Goal: Transaction & Acquisition: Download file/media

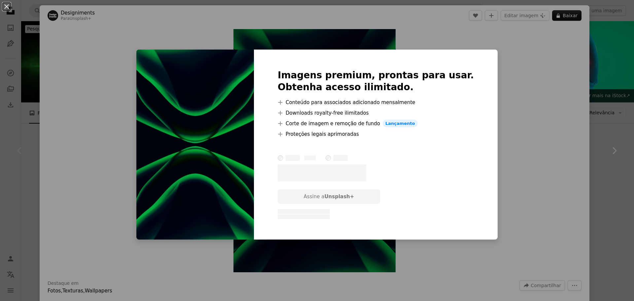
scroll to position [66, 0]
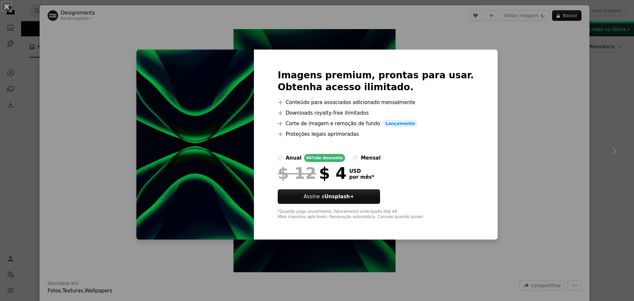
click at [532, 163] on div "An X shape Imagens premium, prontas para usar. Obtenha acesso ilimitado. A plus…" at bounding box center [317, 150] width 634 height 301
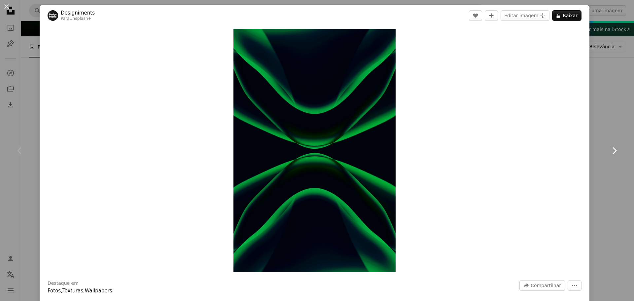
click at [611, 132] on link "Chevron right" at bounding box center [614, 150] width 40 height 63
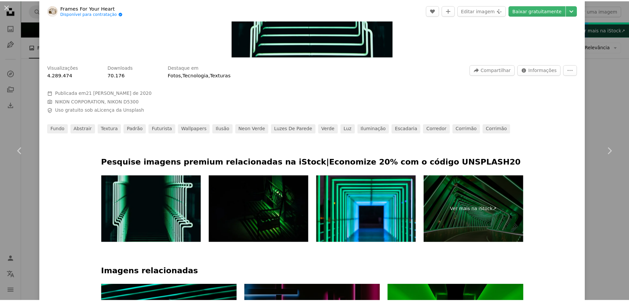
scroll to position [264, 0]
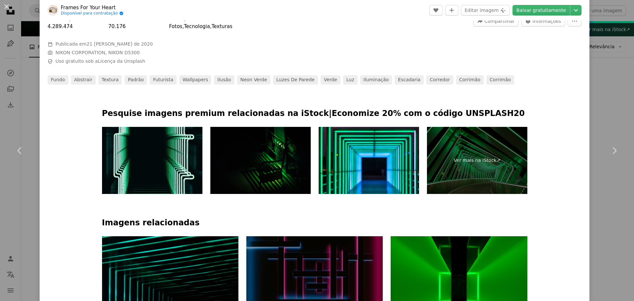
click at [610, 109] on div "An X shape Chevron left Chevron right Frames For Your Heart Disponível para con…" at bounding box center [317, 150] width 634 height 301
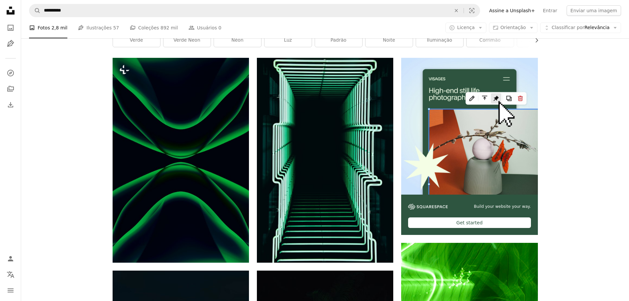
scroll to position [23, 0]
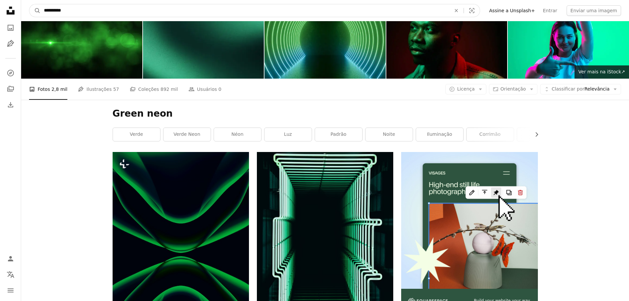
drag, startPoint x: 161, startPoint y: 10, endPoint x: 56, endPoint y: 19, distance: 105.1
click at [56, 19] on nav "**********" at bounding box center [325, 10] width 608 height 21
type input "**********"
click button "A magnifying glass" at bounding box center [34, 10] width 11 height 13
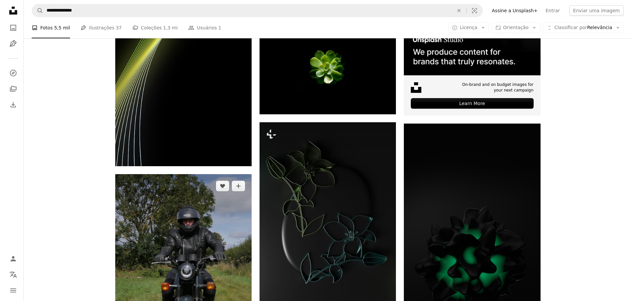
scroll to position [198, 0]
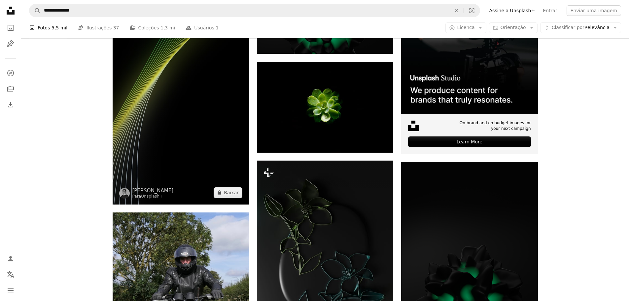
click at [174, 140] on img at bounding box center [181, 90] width 136 height 227
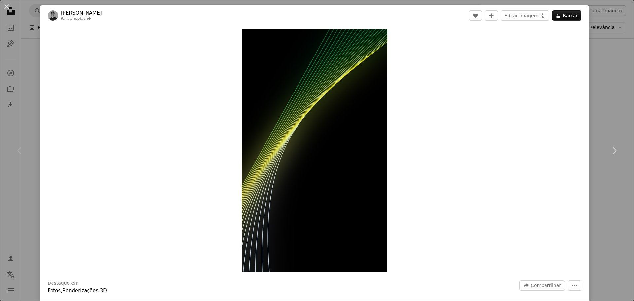
click at [613, 115] on div "An X shape Chevron left Chevron right [PERSON_NAME] Para Unsplash+ A heart A pl…" at bounding box center [317, 150] width 634 height 301
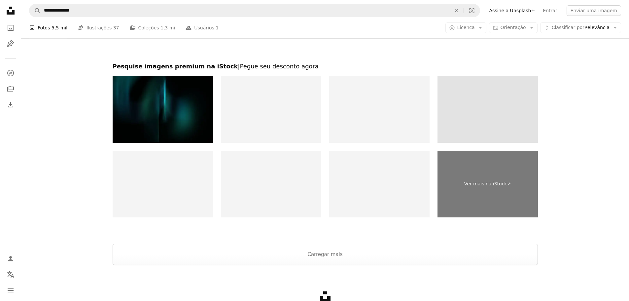
scroll to position [1188, 0]
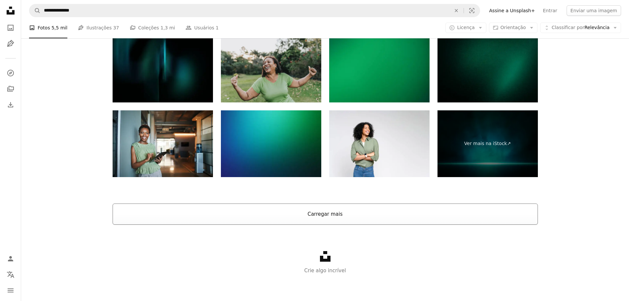
click at [323, 213] on button "Carregar mais" at bounding box center [325, 213] width 425 height 21
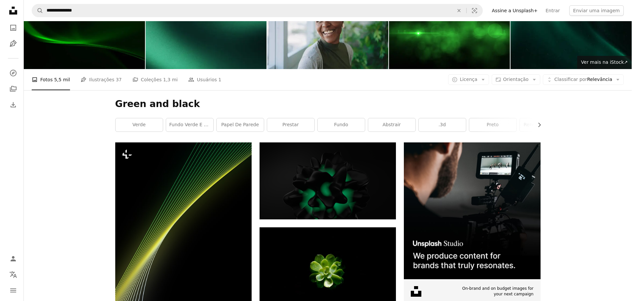
scroll to position [99, 0]
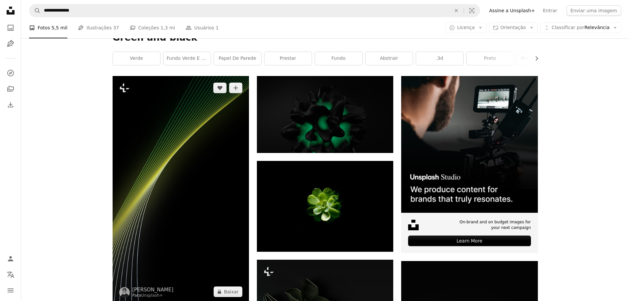
click at [171, 118] on img at bounding box center [181, 189] width 136 height 227
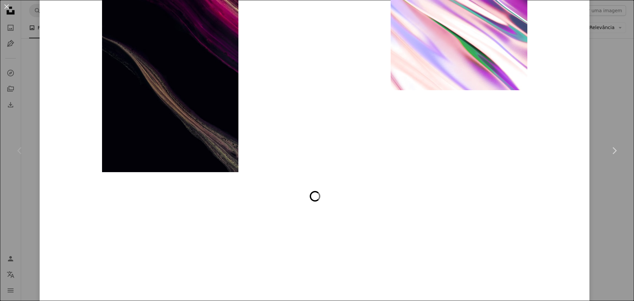
scroll to position [2529, 0]
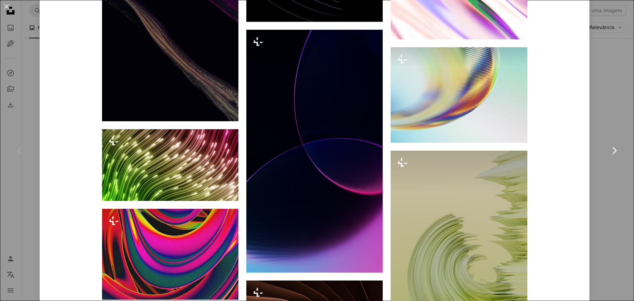
click at [617, 135] on link "Chevron right" at bounding box center [614, 150] width 40 height 63
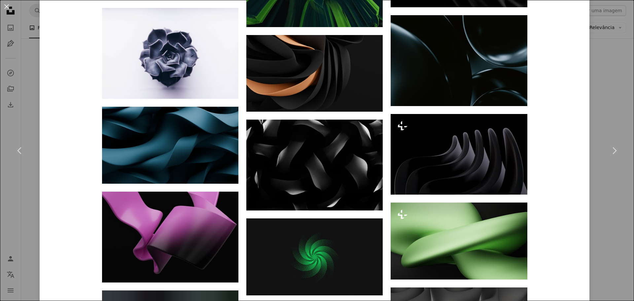
scroll to position [1852, 0]
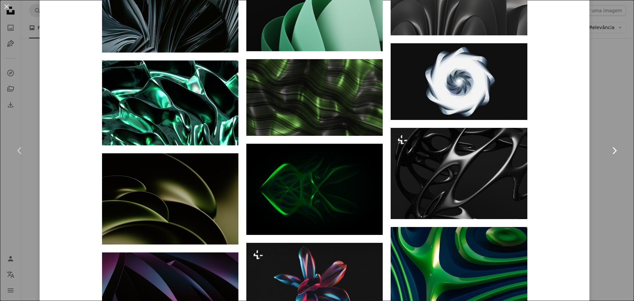
click at [603, 147] on link "Chevron right" at bounding box center [614, 150] width 40 height 63
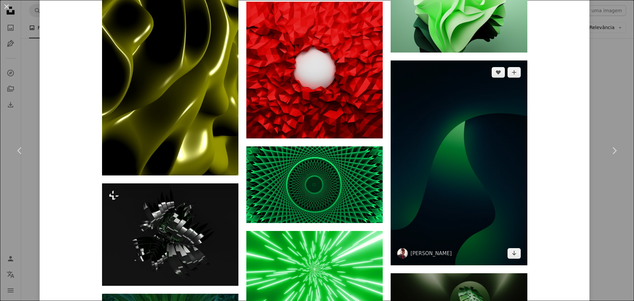
scroll to position [3357, 0]
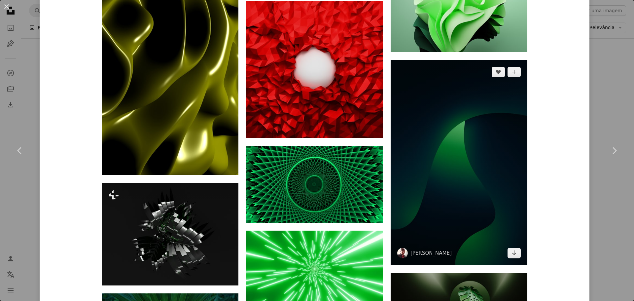
click at [462, 132] on img at bounding box center [458, 162] width 136 height 205
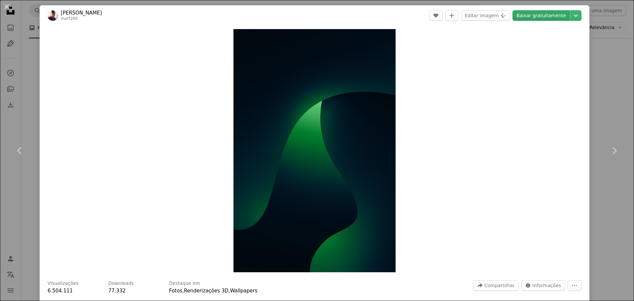
click at [541, 11] on link "Baixar gratuitamente" at bounding box center [540, 15] width 57 height 11
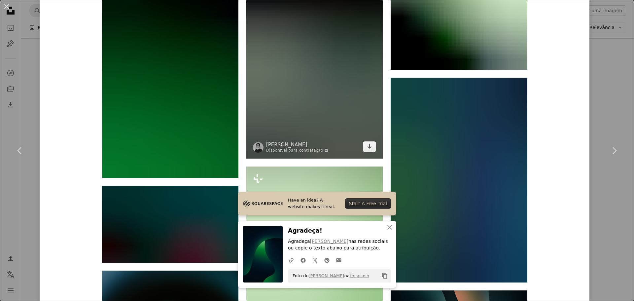
scroll to position [957, 0]
